Goal: Task Accomplishment & Management: Use online tool/utility

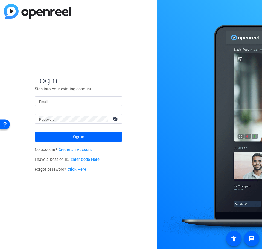
click at [69, 101] on input "Email" at bounding box center [78, 101] width 79 height 7
type input "[PERSON_NAME][EMAIL_ADDRESS][PERSON_NAME][DOMAIN_NAME]"
click at [35, 132] on button "Sign in" at bounding box center [78, 137] width 87 height 10
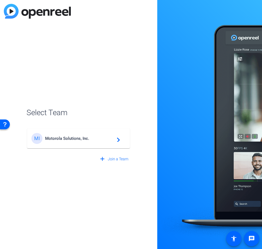
click at [69, 135] on div "MI Motorola Solutions, Inc. navigate_next" at bounding box center [78, 138] width 94 height 11
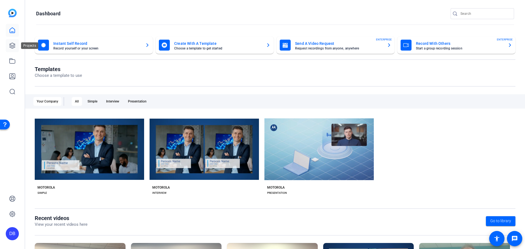
click at [13, 50] on link at bounding box center [12, 45] width 13 height 13
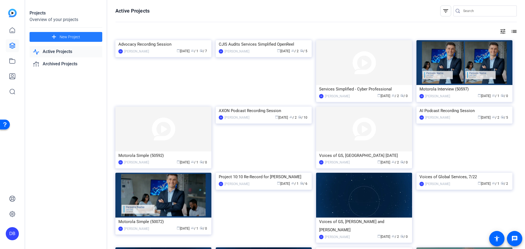
click at [61, 37] on span "New Project" at bounding box center [70, 37] width 20 height 6
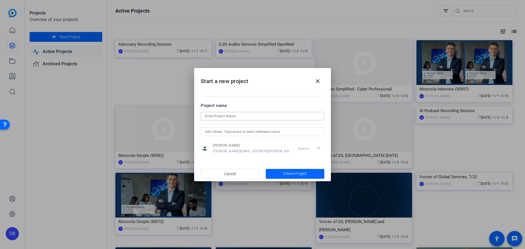
click at [235, 115] on input at bounding box center [262, 116] width 115 height 7
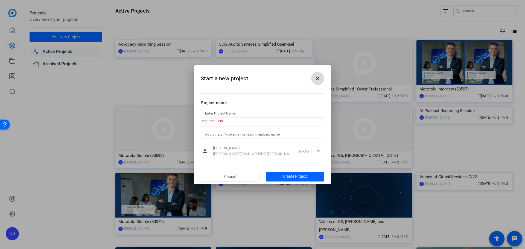
click at [261, 82] on button "close" at bounding box center [317, 78] width 13 height 13
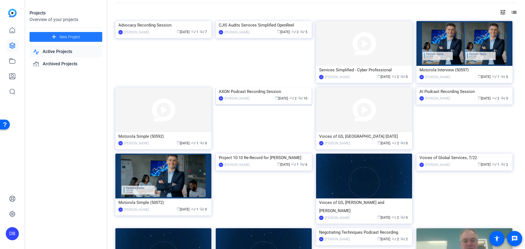
scroll to position [19, 0]
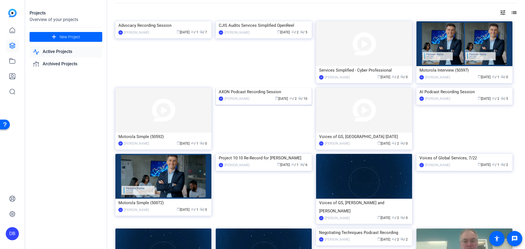
click at [234, 88] on img at bounding box center [264, 88] width 96 height 0
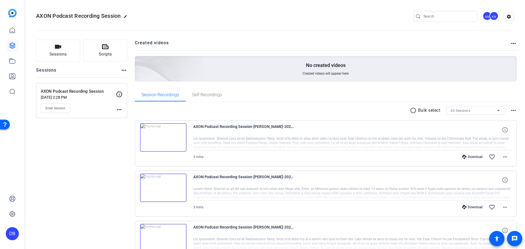
click at [172, 131] on img at bounding box center [163, 137] width 46 height 28
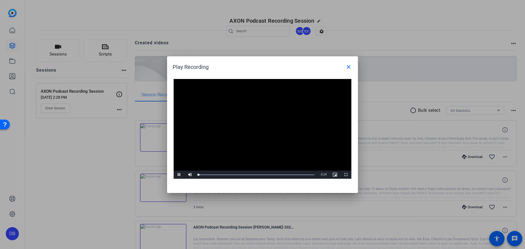
click at [258, 122] on video "Video Player" at bounding box center [262, 129] width 178 height 100
click at [180, 175] on span "Video Player" at bounding box center [178, 175] width 11 height 0
click at [161, 119] on div at bounding box center [262, 124] width 525 height 249
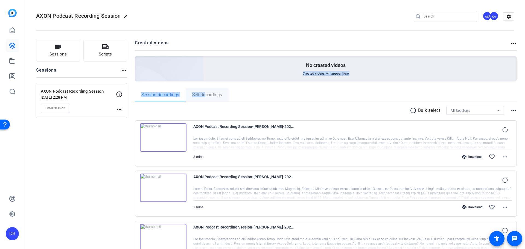
drag, startPoint x: 203, startPoint y: 87, endPoint x: 205, endPoint y: 95, distance: 8.1
click at [205, 95] on span "Self Recordings" at bounding box center [207, 95] width 30 height 4
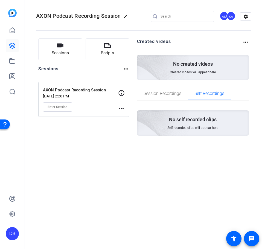
click at [71, 90] on p "AXON Podcast Recording Session" at bounding box center [80, 90] width 75 height 6
